Goal: Find specific page/section: Find specific page/section

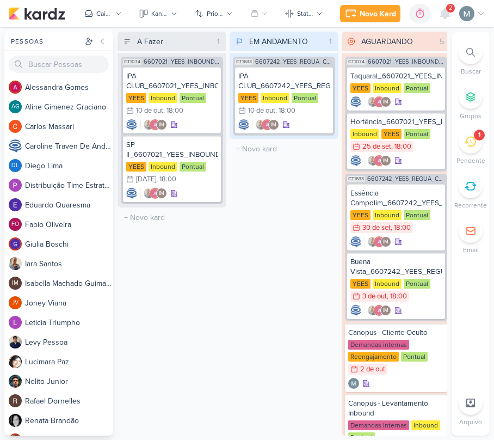
click at [479, 144] on div "1" at bounding box center [471, 142] width 24 height 24
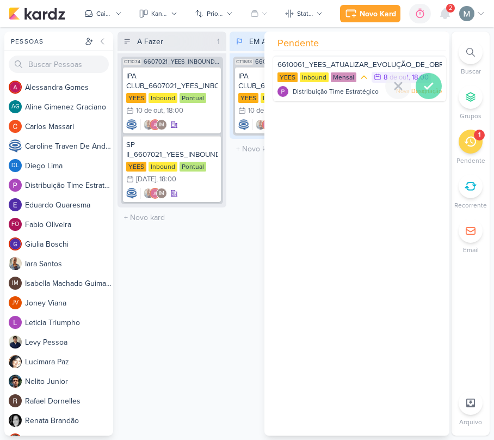
click at [425, 94] on div at bounding box center [429, 86] width 26 height 26
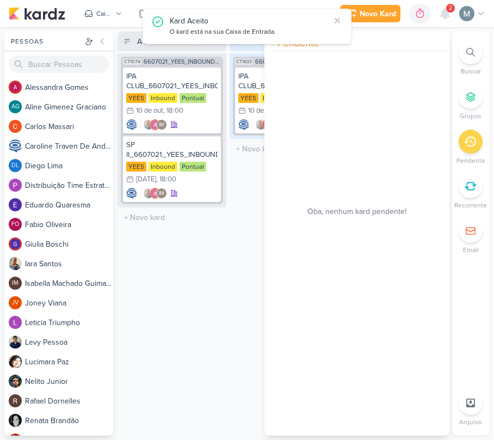
click at [201, 342] on div "A Fazer 1 Mover Para Esquerda Mover Para Direita [GEOGRAPHIC_DATA] CT1074 66070…" at bounding box center [172, 234] width 109 height 404
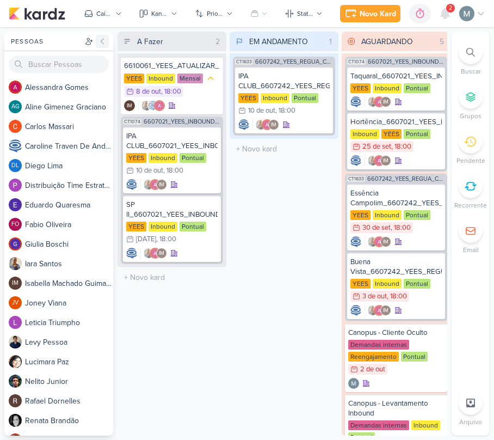
click at [106, 46] on button at bounding box center [102, 41] width 13 height 13
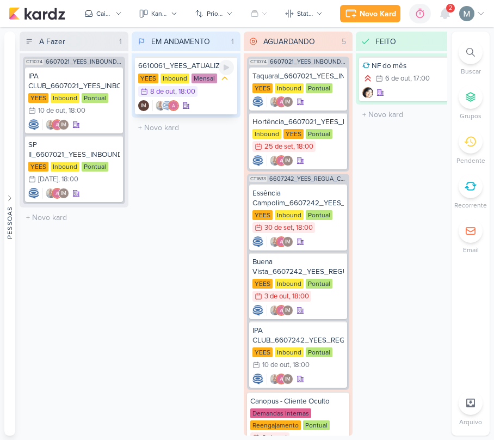
click at [170, 107] on img at bounding box center [173, 105] width 11 height 11
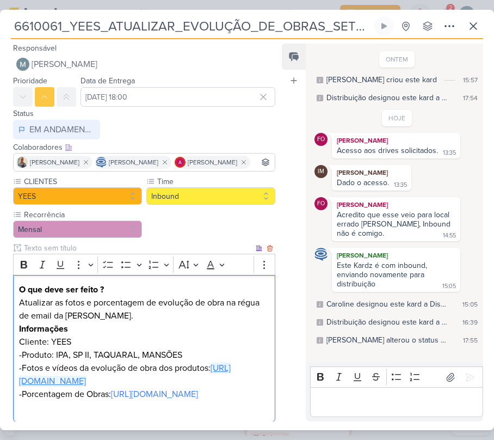
click at [102, 387] on link "[URL][DOMAIN_NAME]" at bounding box center [125, 375] width 212 height 24
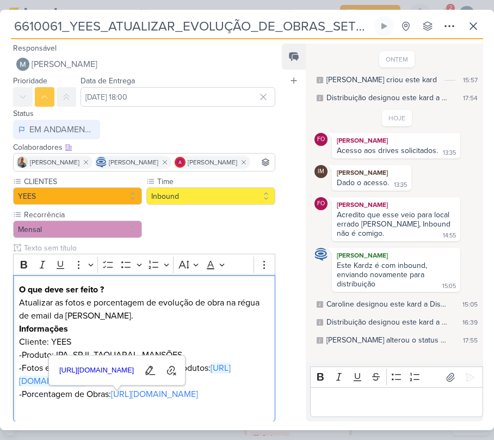
click at [131, 383] on div "[URL][DOMAIN_NAME] Edit link Unlink" at bounding box center [117, 369] width 136 height 29
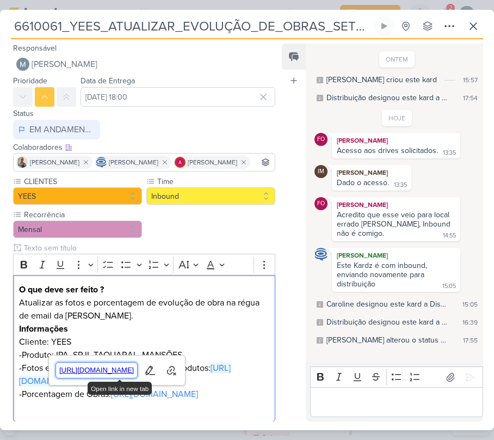
click at [112, 364] on span "[URL][DOMAIN_NAME]" at bounding box center [97, 370] width 82 height 13
